Goal: Information Seeking & Learning: Learn about a topic

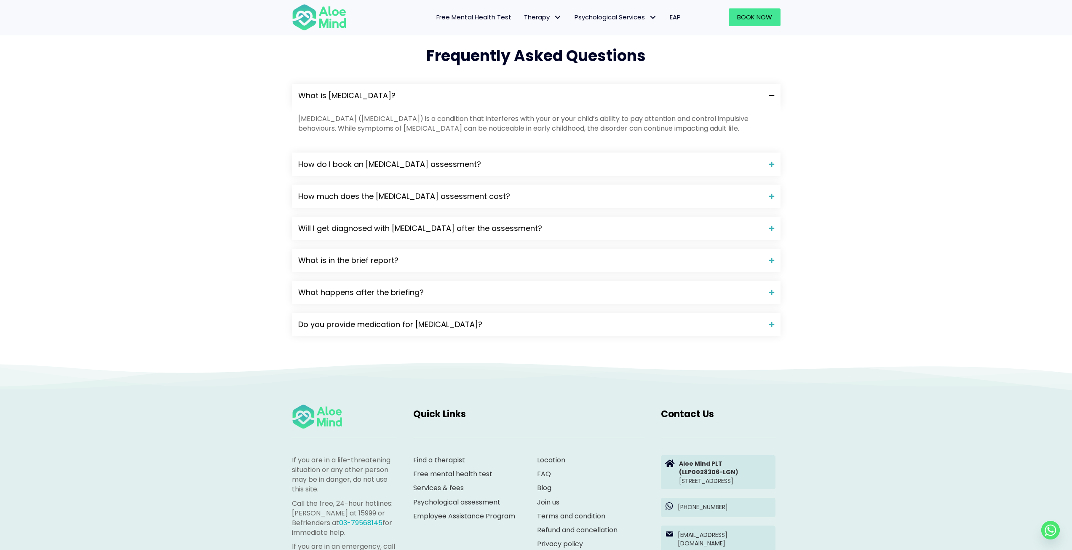
scroll to position [843, 0]
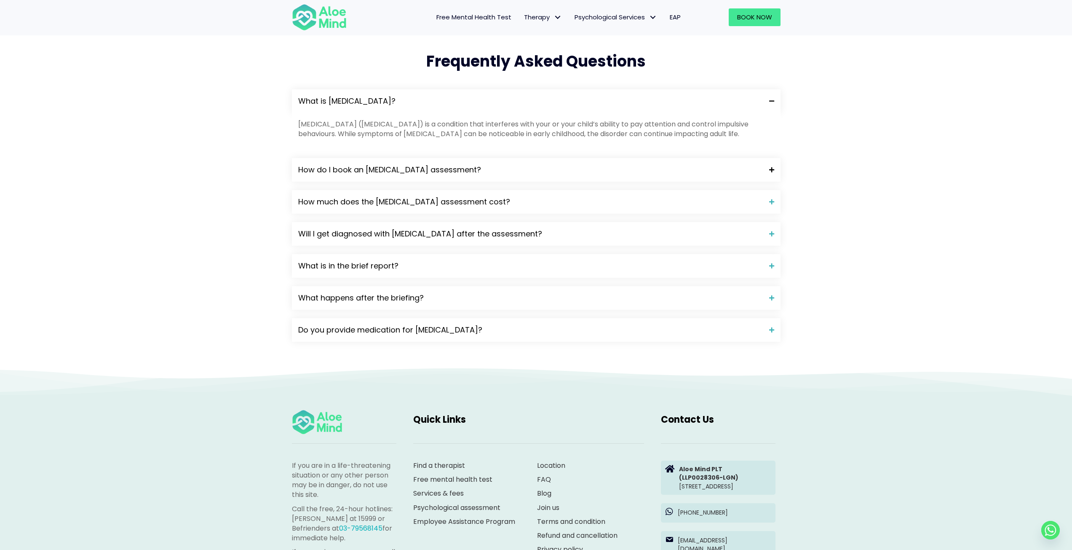
click at [773, 167] on span at bounding box center [768, 170] width 11 height 6
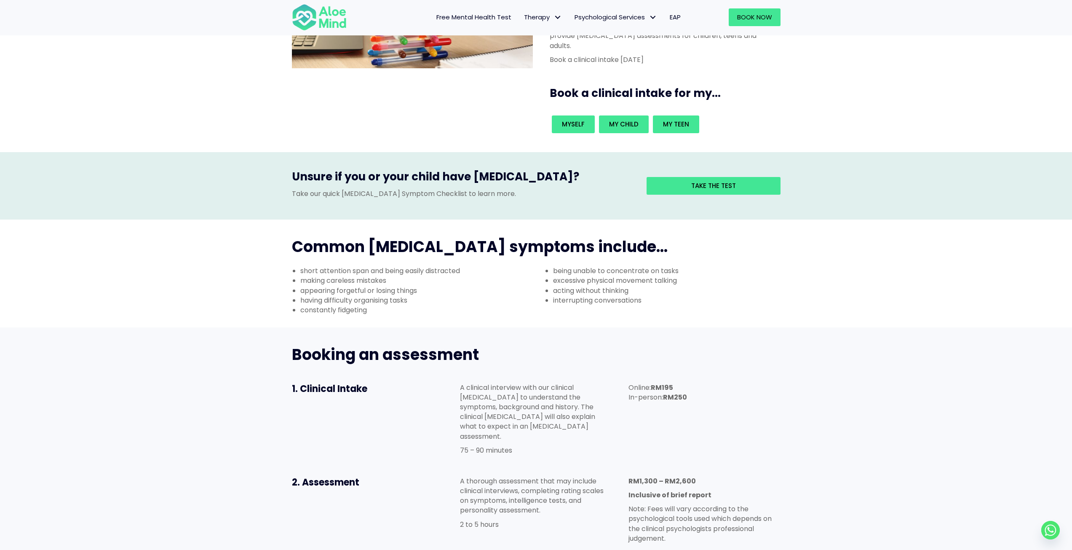
scroll to position [0, 0]
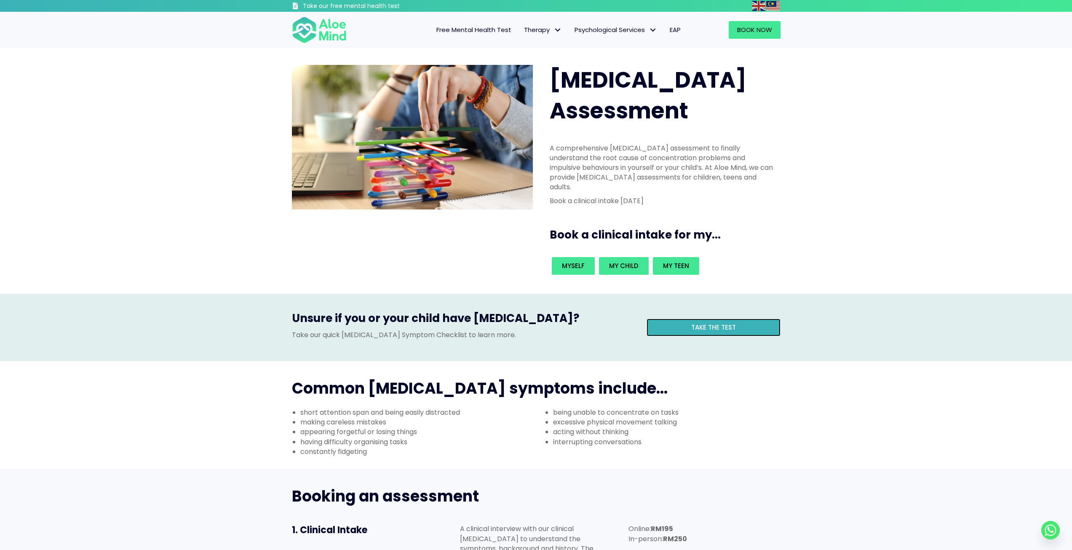
click at [752, 319] on link "Take the test" at bounding box center [714, 328] width 134 height 18
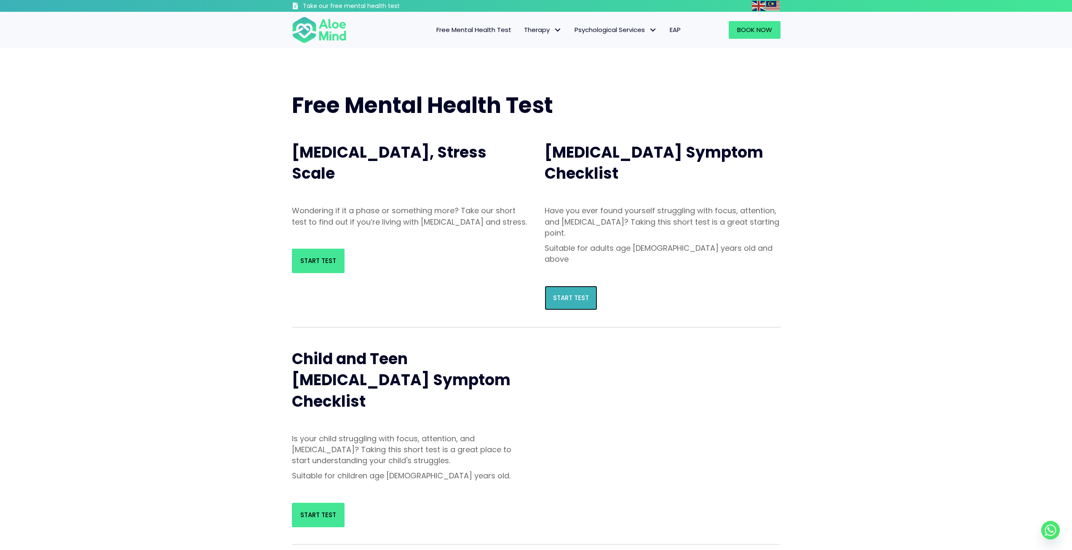
click at [565, 286] on link "Start Test" at bounding box center [571, 298] width 53 height 24
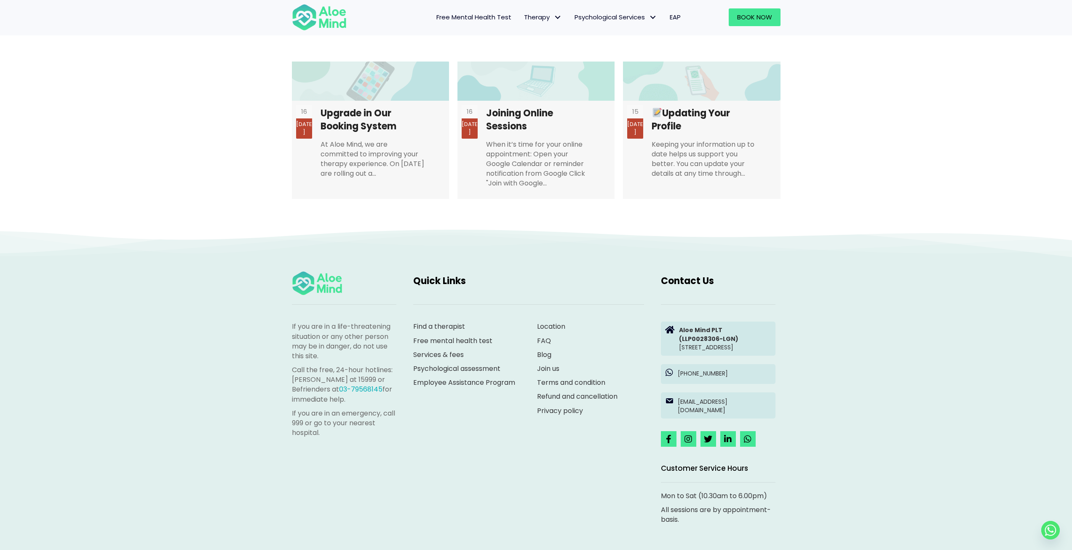
scroll to position [1638, 0]
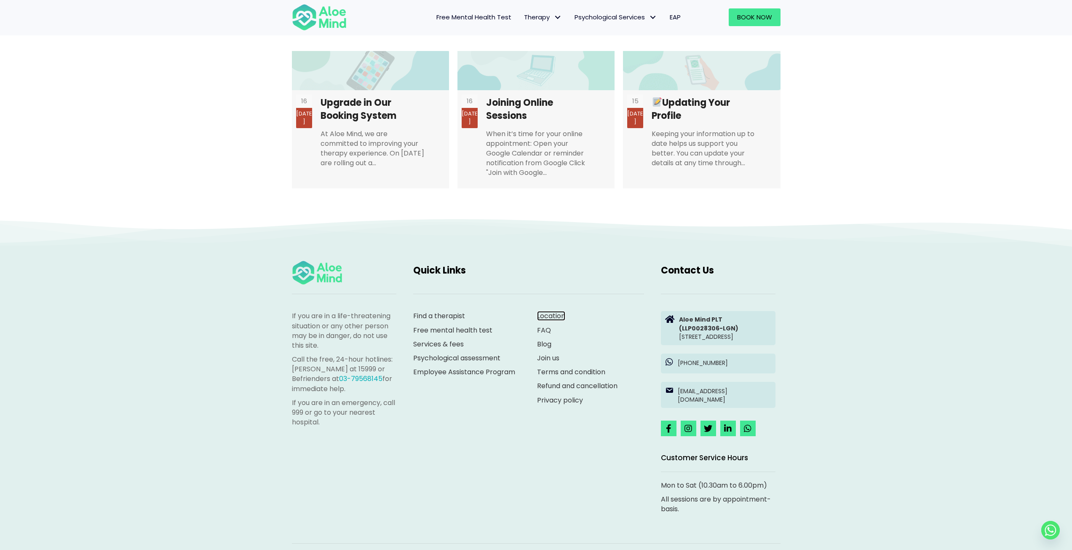
click at [561, 311] on link "Location" at bounding box center [551, 316] width 28 height 10
